Goal: Task Accomplishment & Management: Use online tool/utility

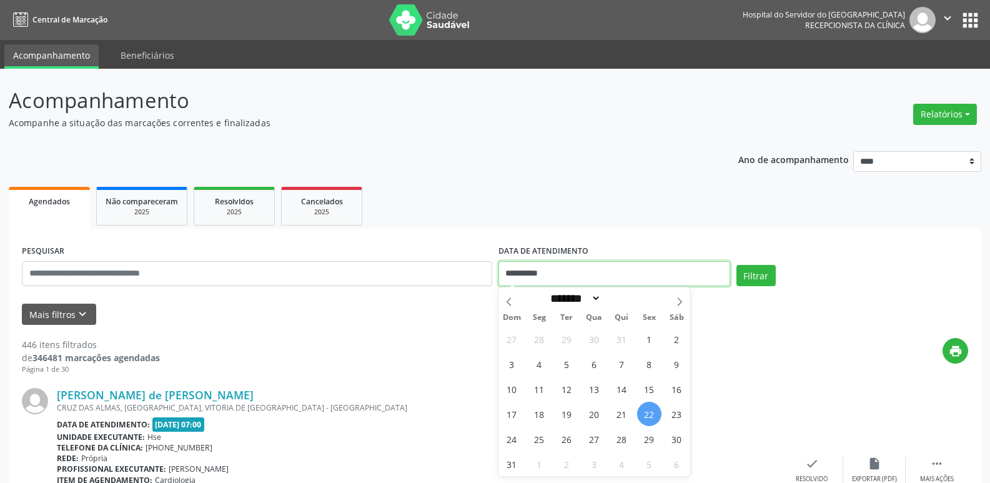
click at [541, 272] on input "**********" at bounding box center [614, 273] width 232 height 25
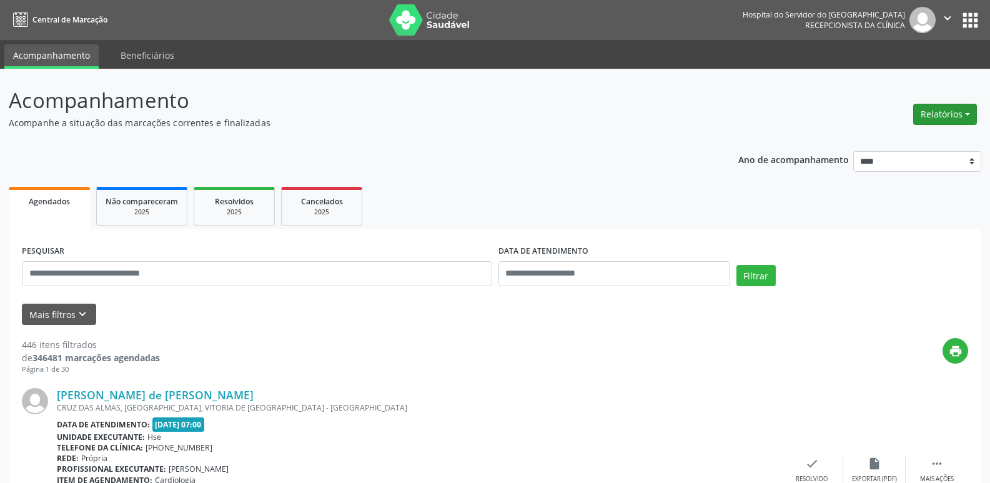
click at [935, 104] on button "Relatórios" at bounding box center [945, 114] width 64 height 21
click at [886, 142] on link "Agendamentos" at bounding box center [910, 140] width 134 height 17
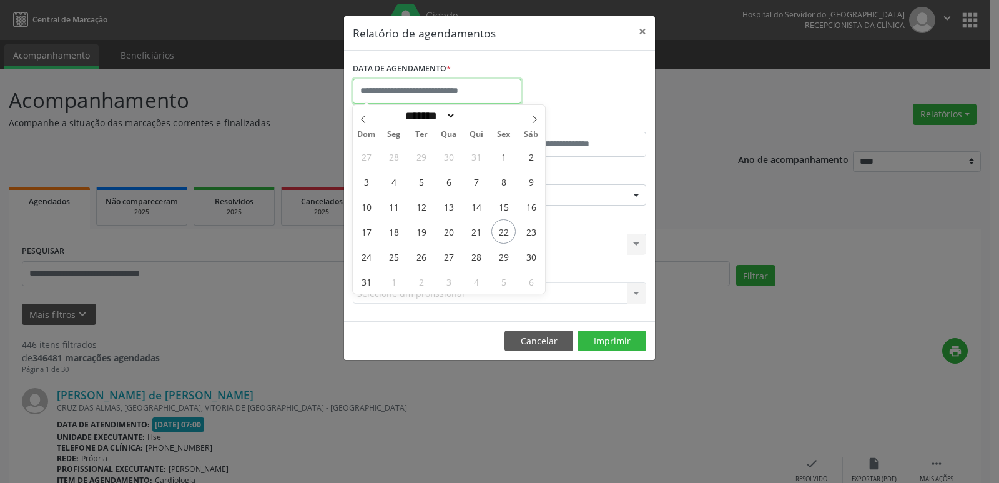
click at [498, 93] on input "text" at bounding box center [437, 91] width 169 height 25
click at [510, 225] on span "22" at bounding box center [503, 231] width 24 height 24
type input "**********"
click at [510, 225] on span "22" at bounding box center [503, 231] width 24 height 24
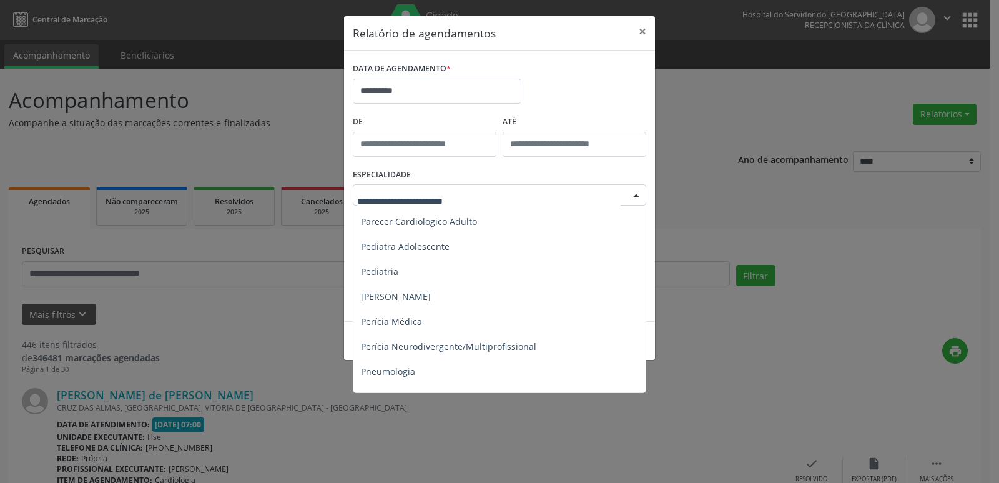
scroll to position [1873, 0]
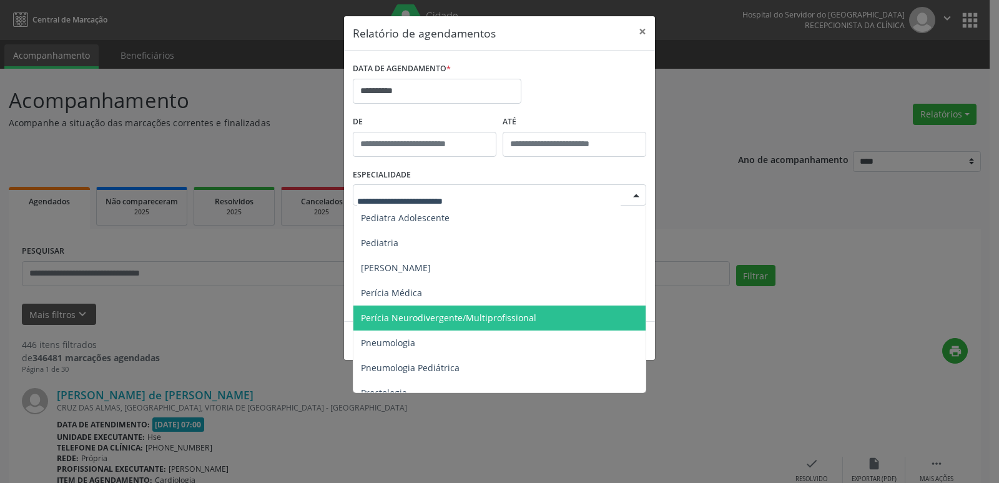
click at [416, 317] on span "Perícia Neurodivergente/Multiprofissional" at bounding box center [448, 318] width 175 height 12
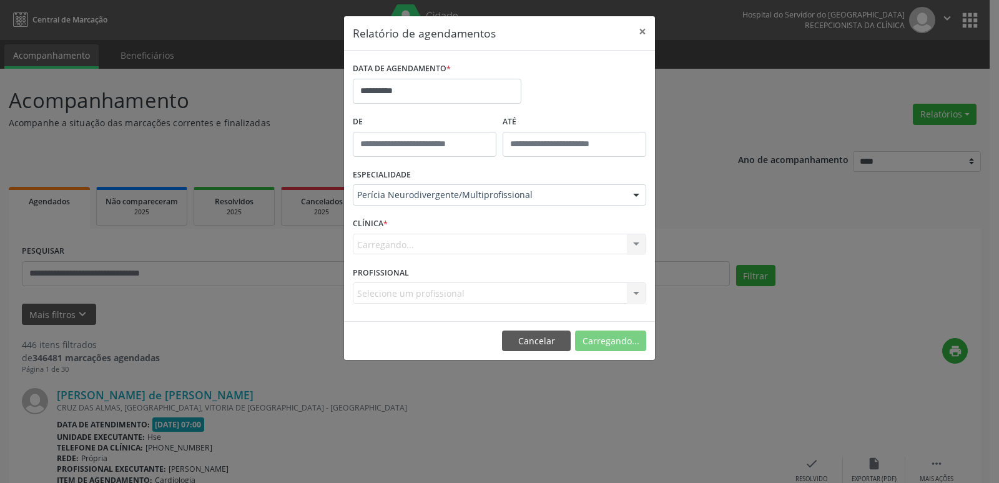
click at [382, 244] on div "Carregando... Nenhum resultado encontrado para: " " Não há nenhuma opção para s…" at bounding box center [500, 244] width 294 height 21
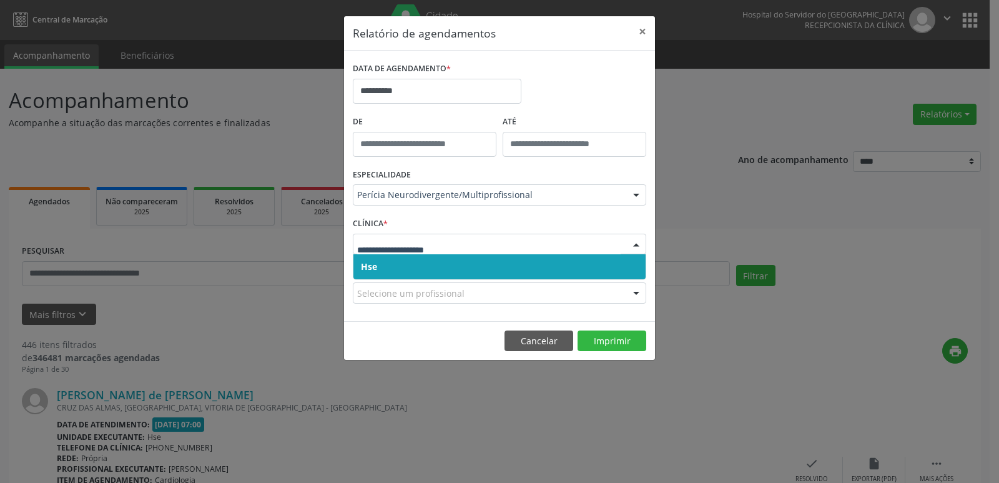
click at [378, 264] on span "Hse" at bounding box center [499, 266] width 292 height 25
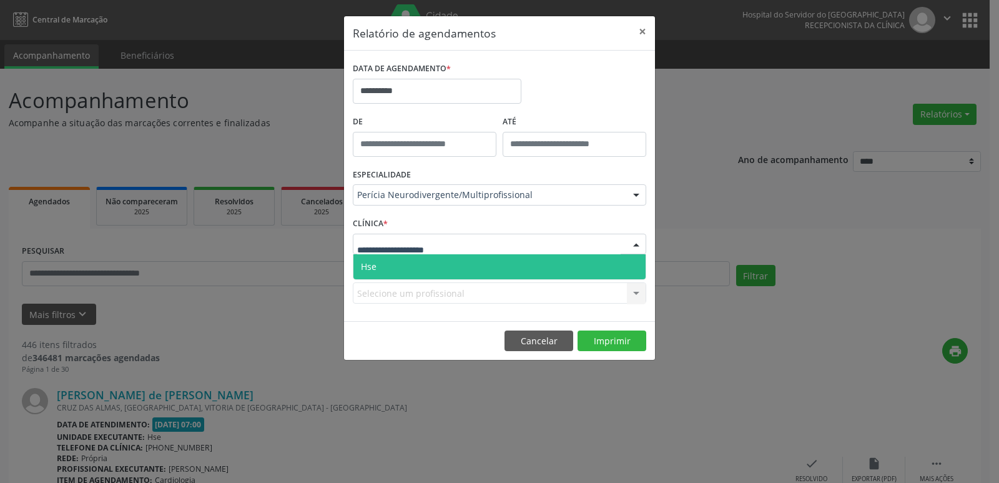
click at [379, 265] on span "Hse" at bounding box center [499, 266] width 292 height 25
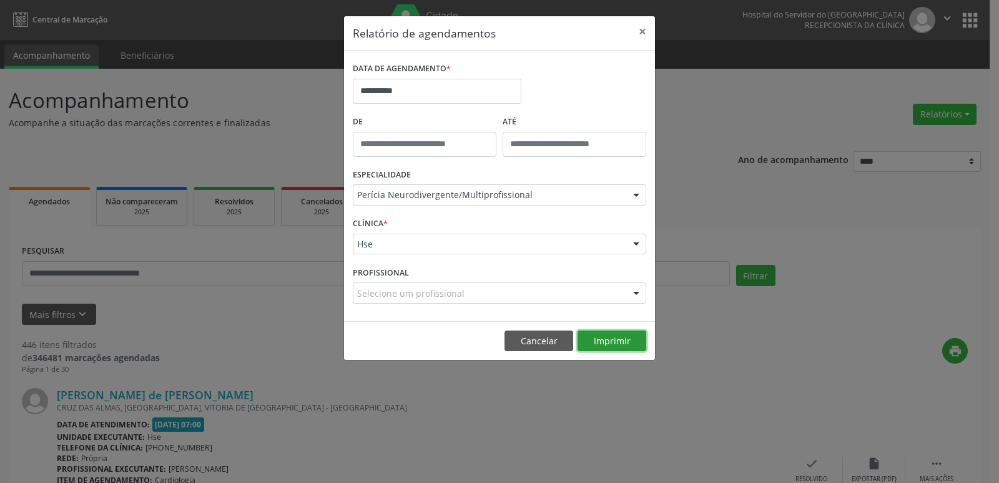
click at [588, 333] on button "Imprimir" at bounding box center [612, 340] width 69 height 21
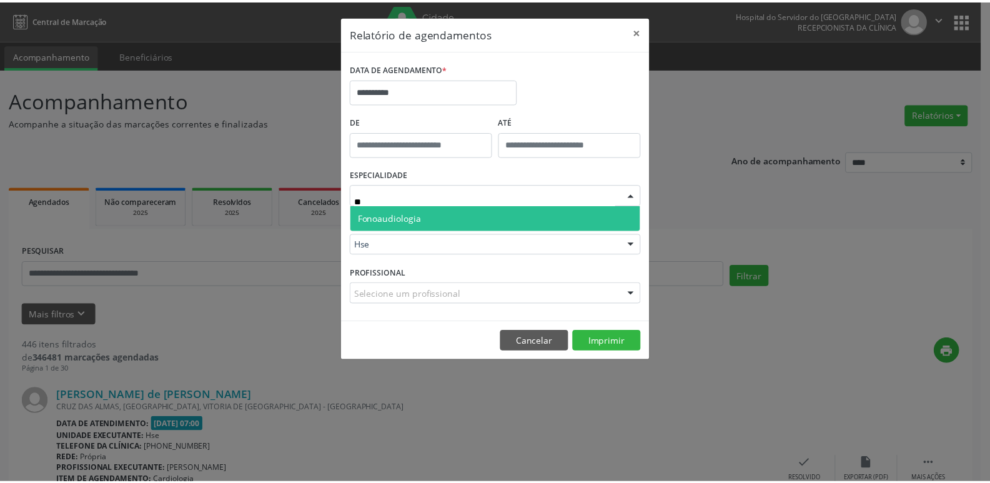
scroll to position [0, 0]
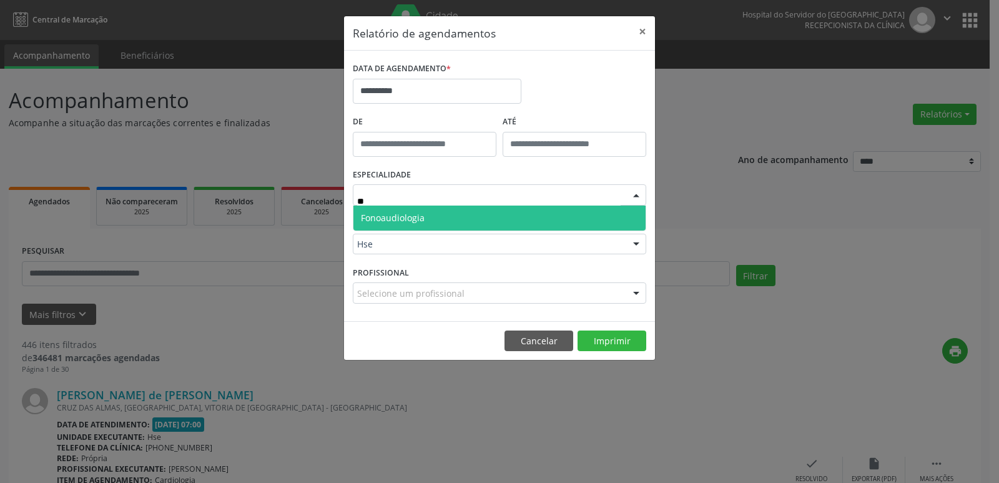
click at [385, 215] on span "Fonoaudiologia" at bounding box center [393, 218] width 64 height 12
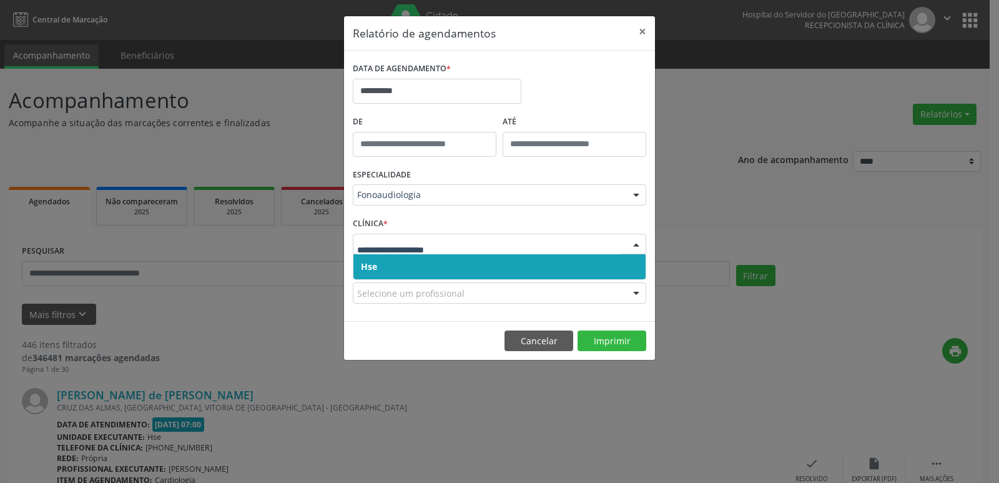
click at [371, 268] on span "Hse" at bounding box center [369, 266] width 16 height 12
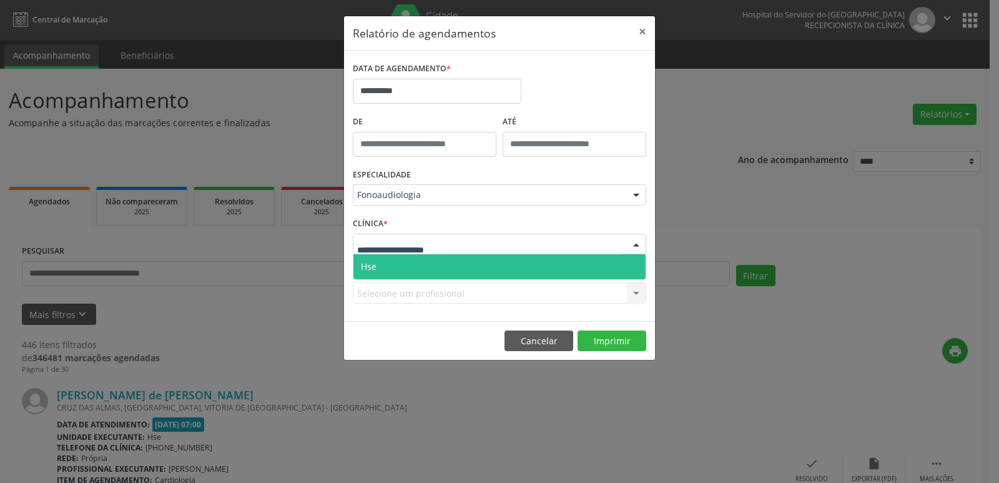
click at [368, 259] on span "Hse" at bounding box center [499, 266] width 292 height 25
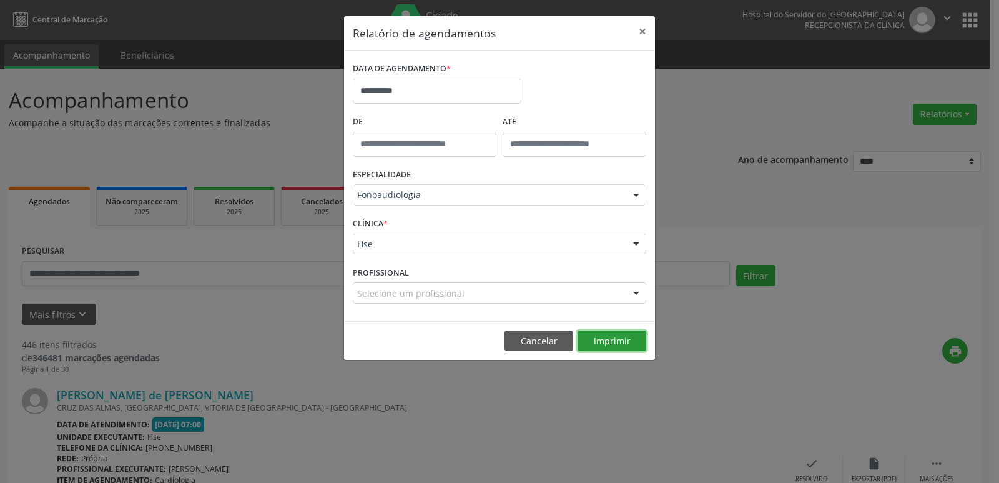
click at [611, 340] on button "Imprimir" at bounding box center [612, 340] width 69 height 21
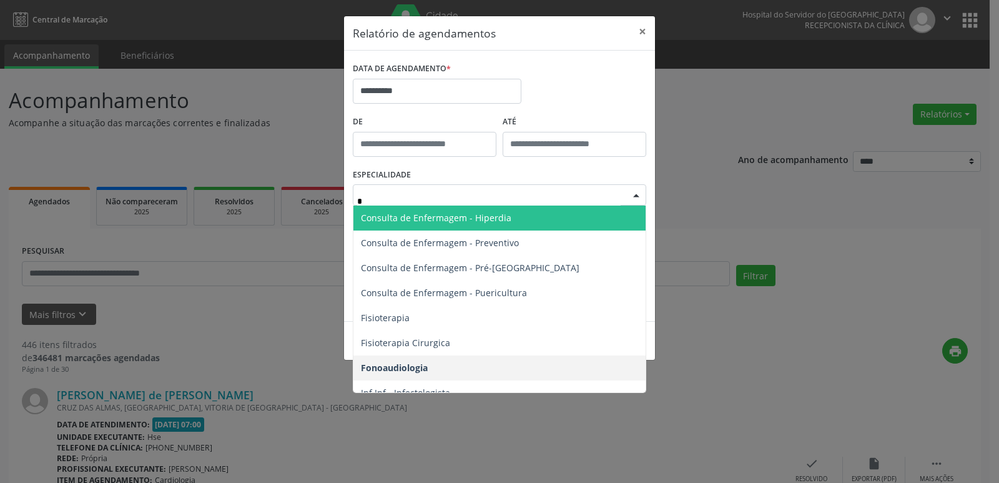
type input "**"
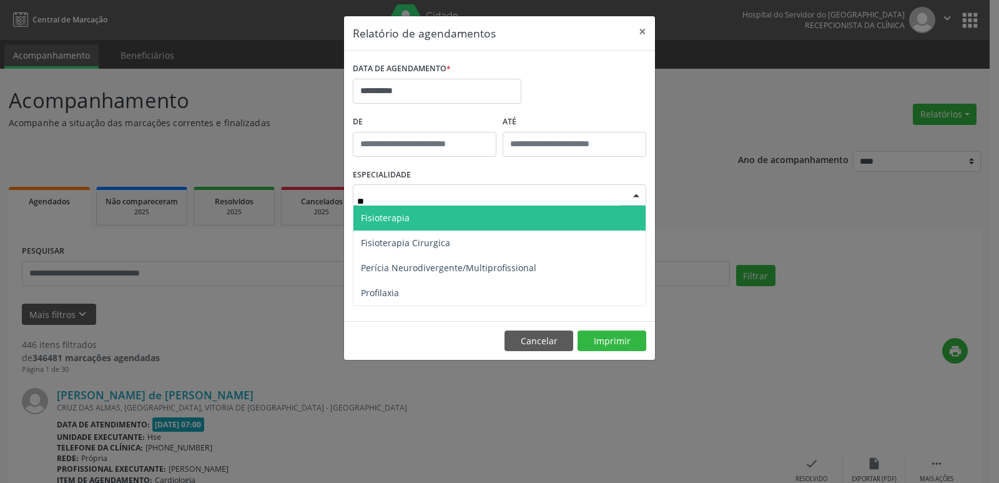
click at [368, 216] on span "Fisioterapia" at bounding box center [385, 218] width 49 height 12
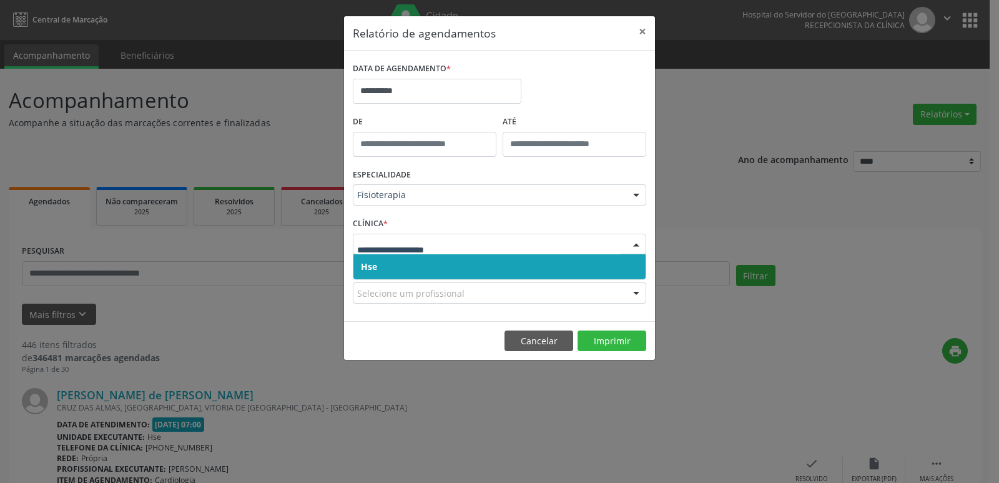
click at [363, 256] on span "Hse" at bounding box center [499, 266] width 292 height 25
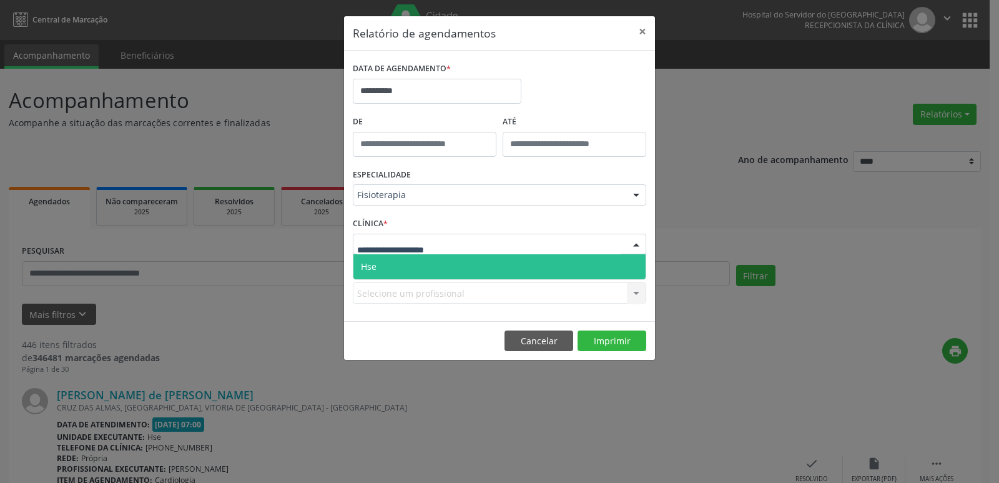
click at [367, 258] on span "Hse" at bounding box center [499, 266] width 292 height 25
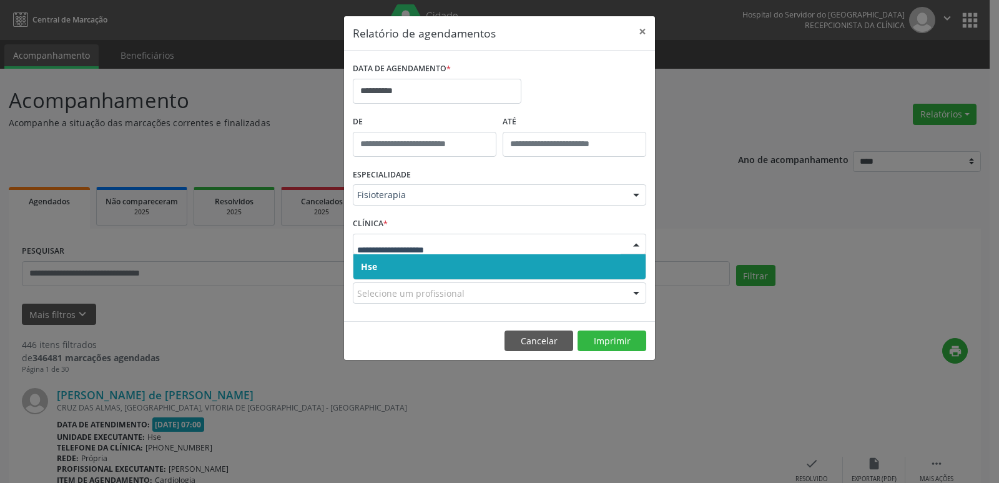
click at [373, 264] on span "Hse" at bounding box center [369, 266] width 16 height 12
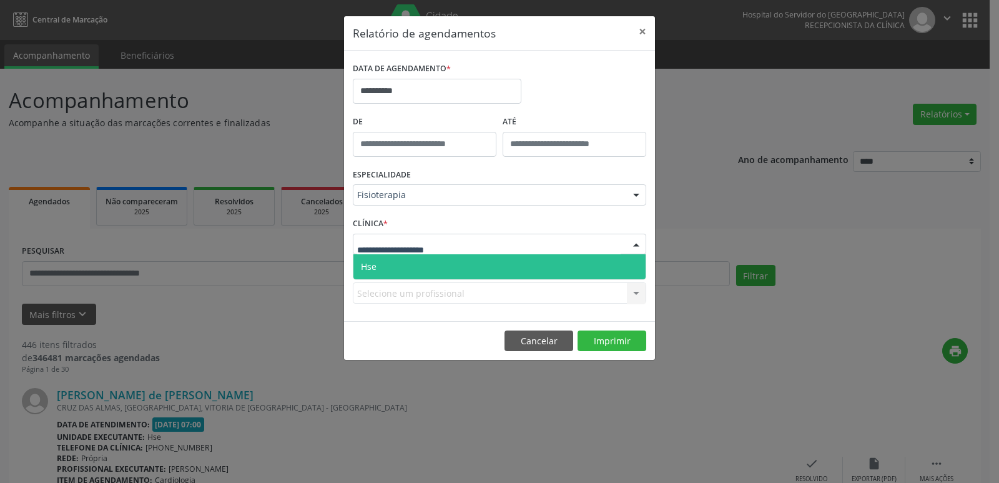
click at [372, 274] on span "Hse" at bounding box center [499, 266] width 292 height 25
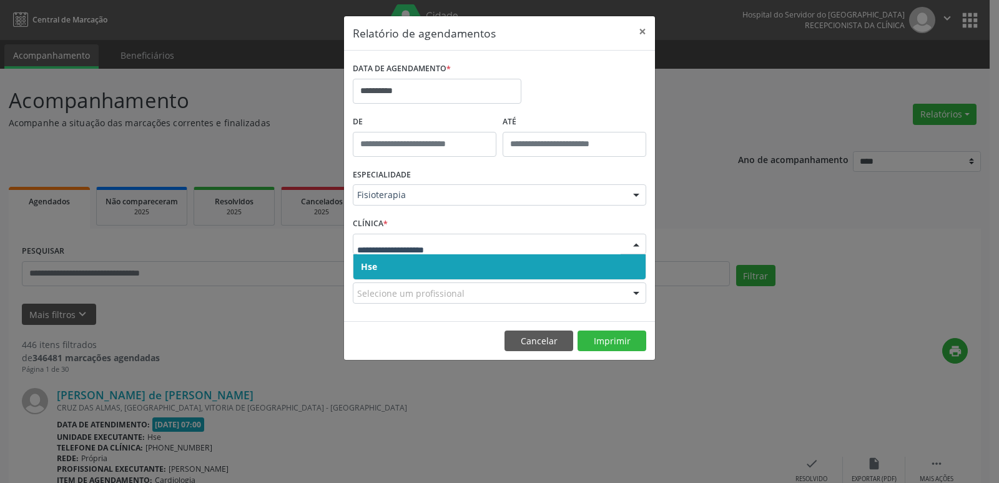
click at [371, 264] on span "Hse" at bounding box center [369, 266] width 16 height 12
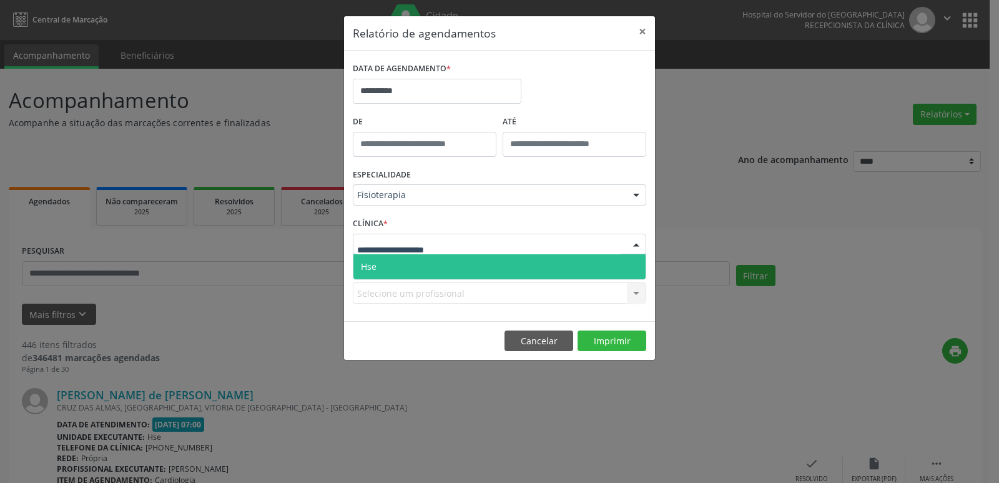
click at [376, 260] on span "Hse" at bounding box center [369, 266] width 16 height 12
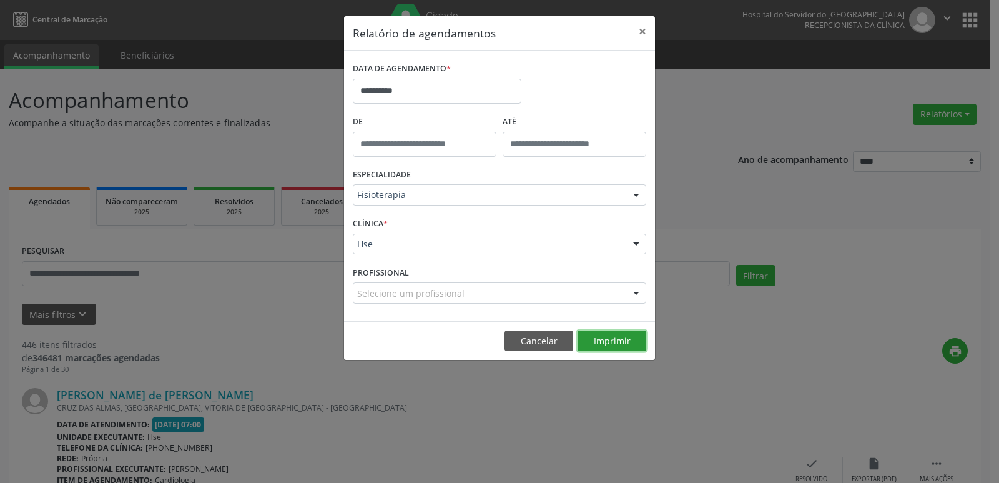
click at [639, 340] on button "Imprimir" at bounding box center [612, 340] width 69 height 21
click at [643, 31] on button "×" at bounding box center [642, 31] width 25 height 31
